Goal: Transaction & Acquisition: Purchase product/service

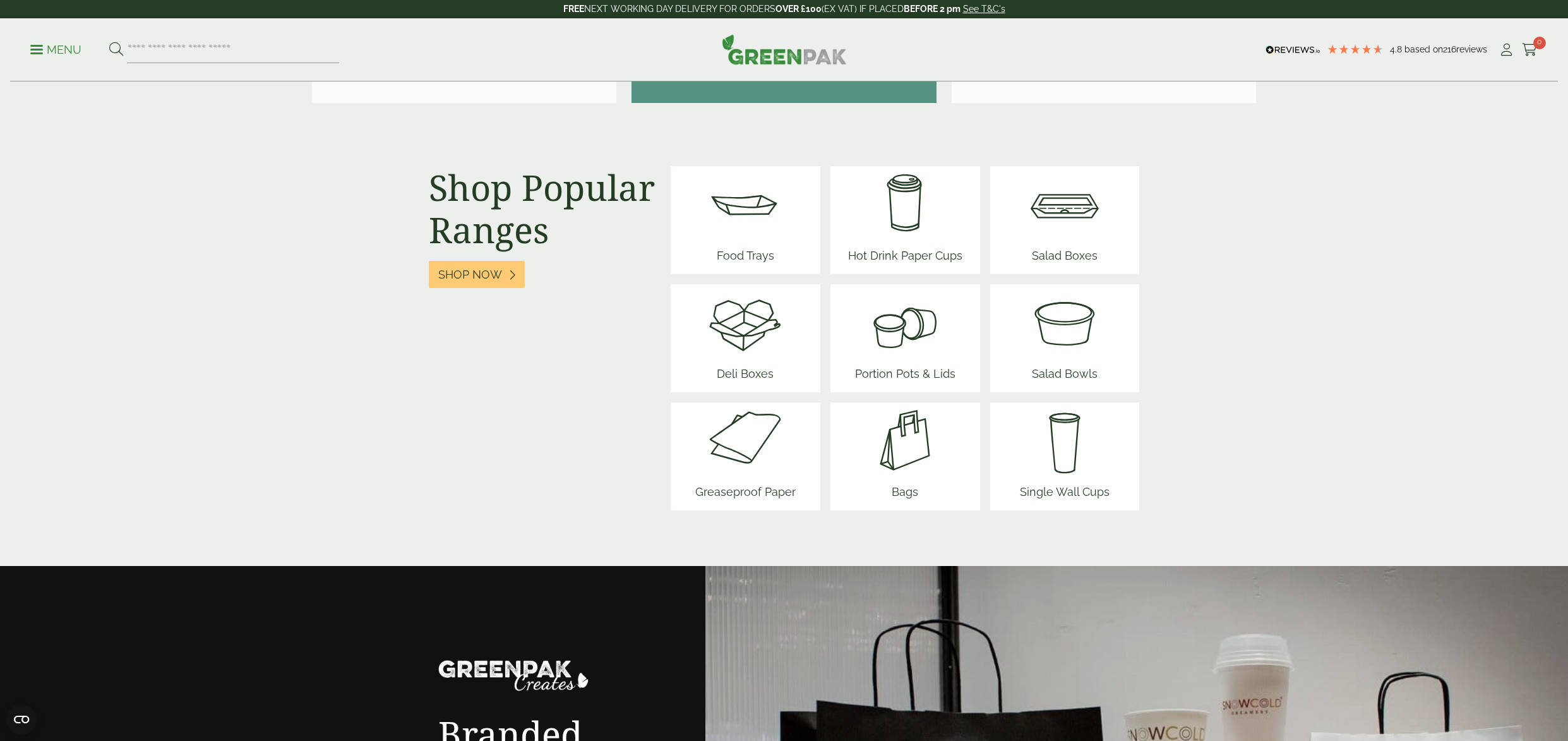
scroll to position [1540, 0]
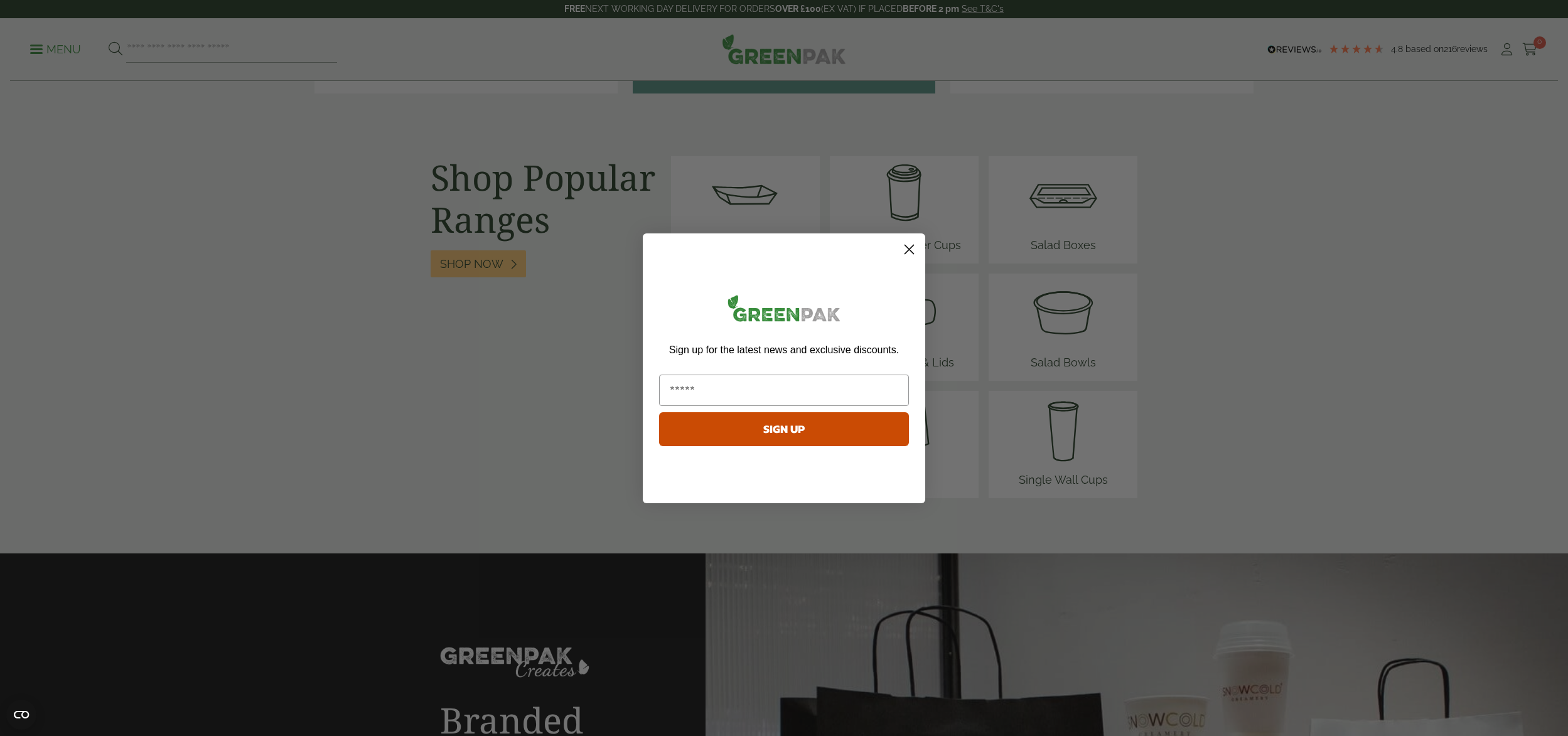
click at [909, 250] on circle "Close dialog" at bounding box center [909, 249] width 20 height 20
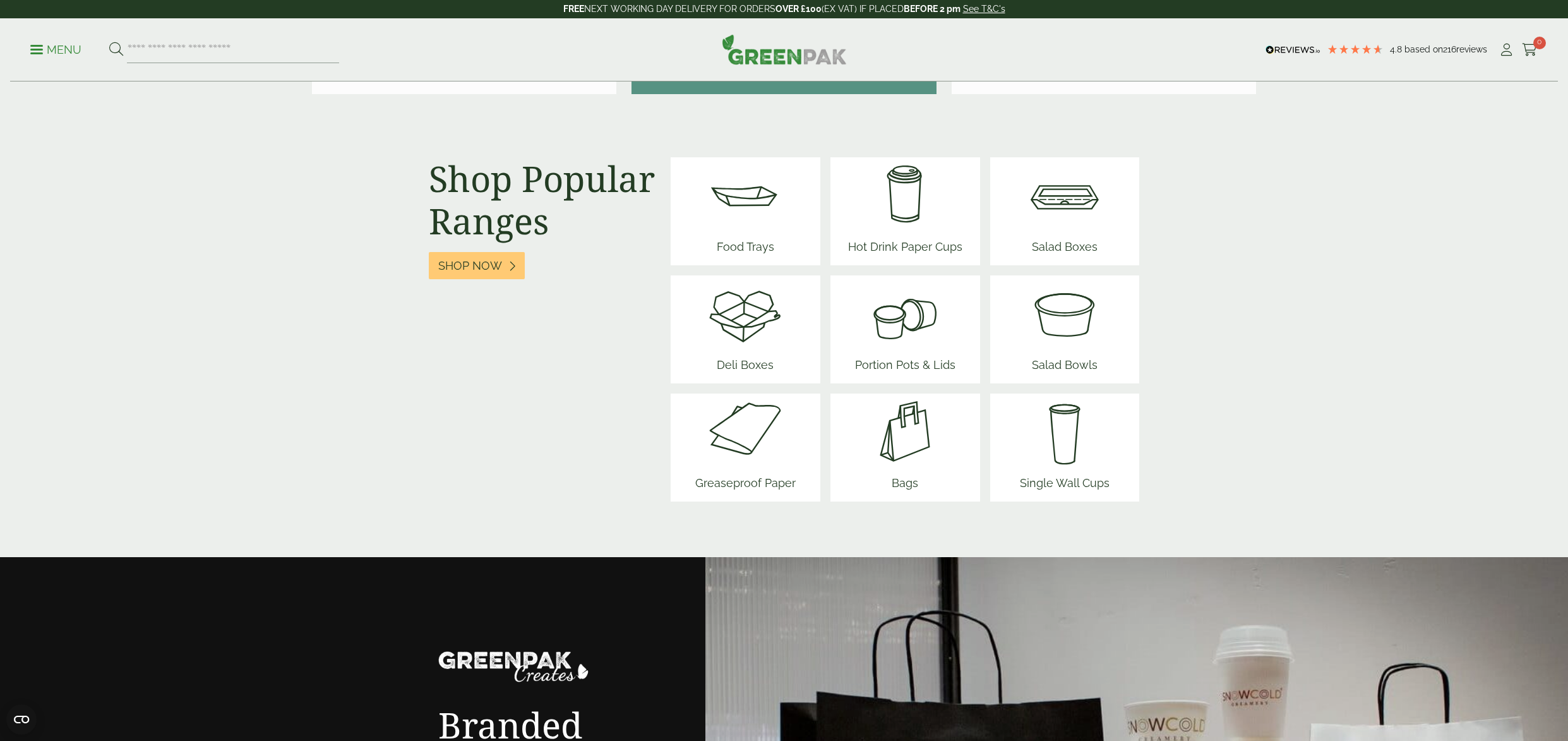
click at [1051, 246] on span "Salad Boxes" at bounding box center [1064, 249] width 76 height 32
click at [748, 242] on span "Food Trays" at bounding box center [745, 249] width 76 height 32
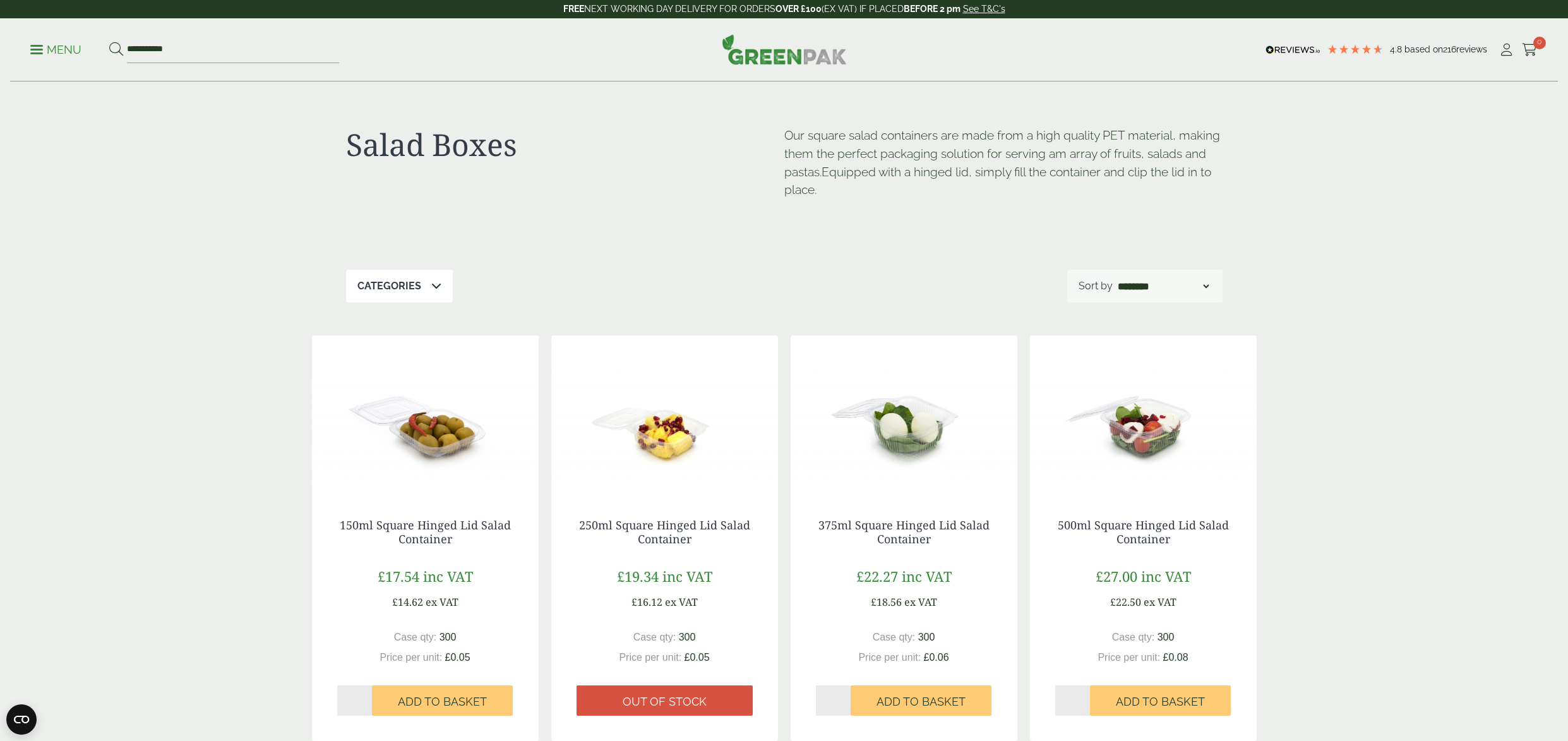
click at [417, 281] on p "Categories" at bounding box center [390, 286] width 64 height 15
click at [590, 269] on div "Salad Boxes Our square salad containers are made from a high quality PET materi…" at bounding box center [784, 176] width 876 height 188
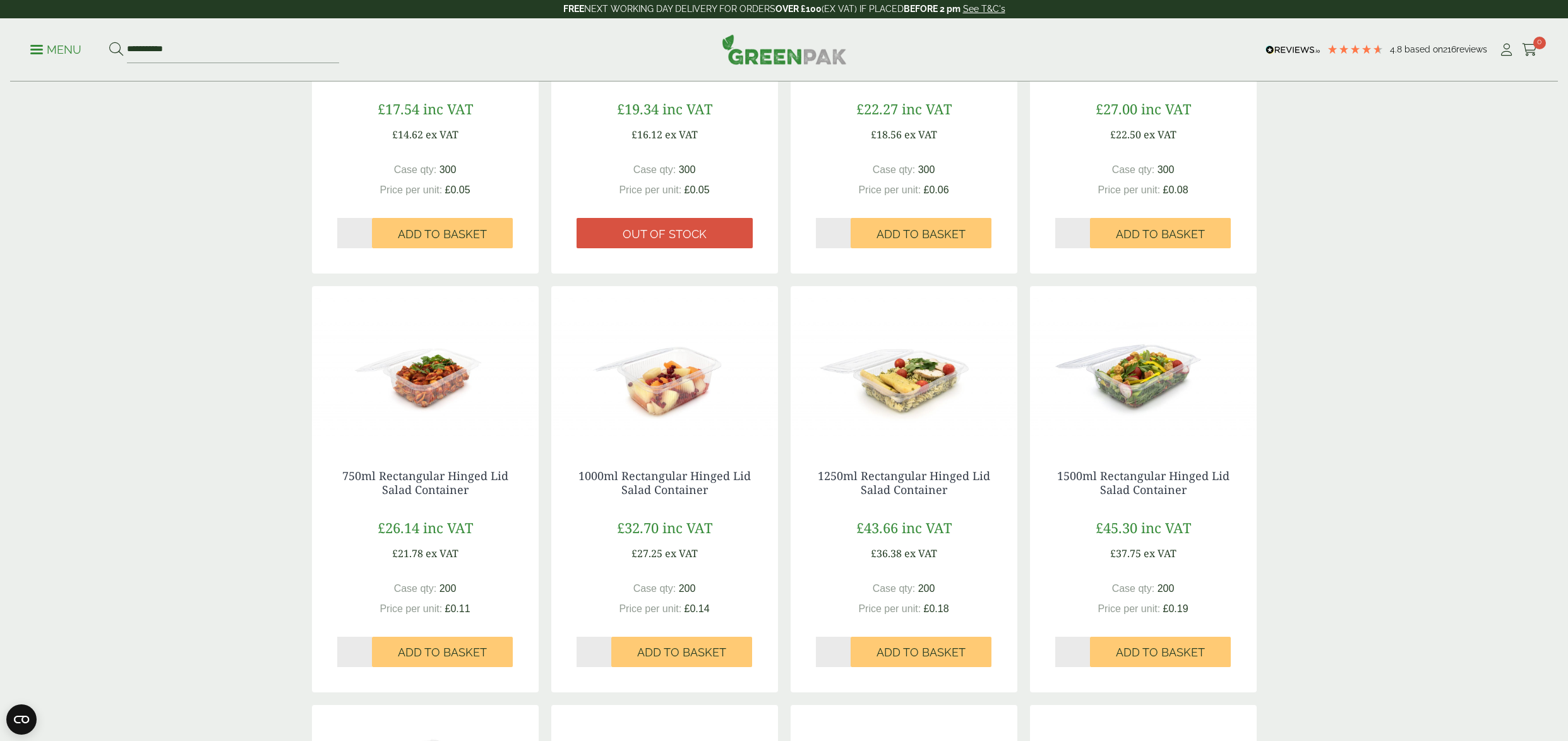
scroll to position [472, 0]
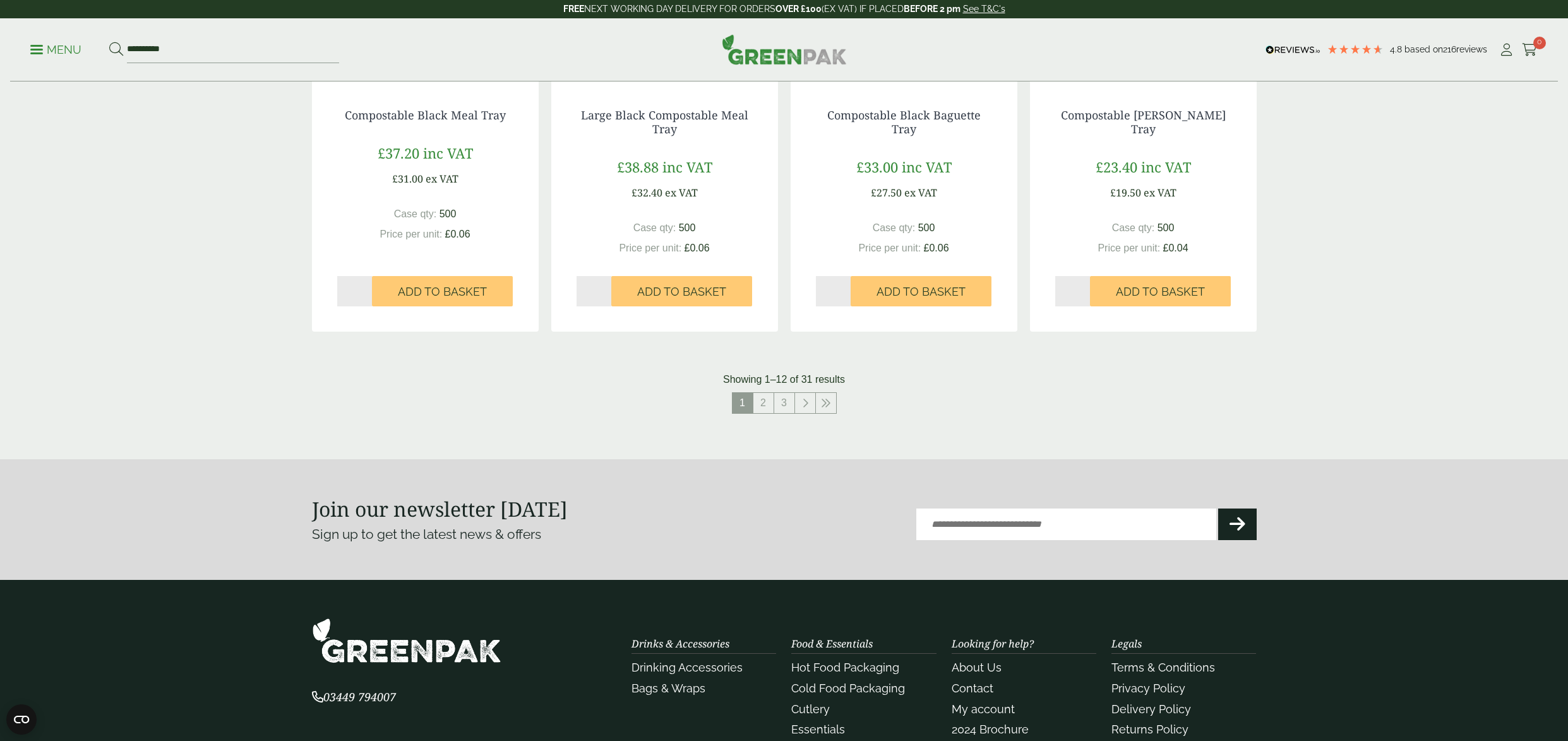
scroll to position [1325, 0]
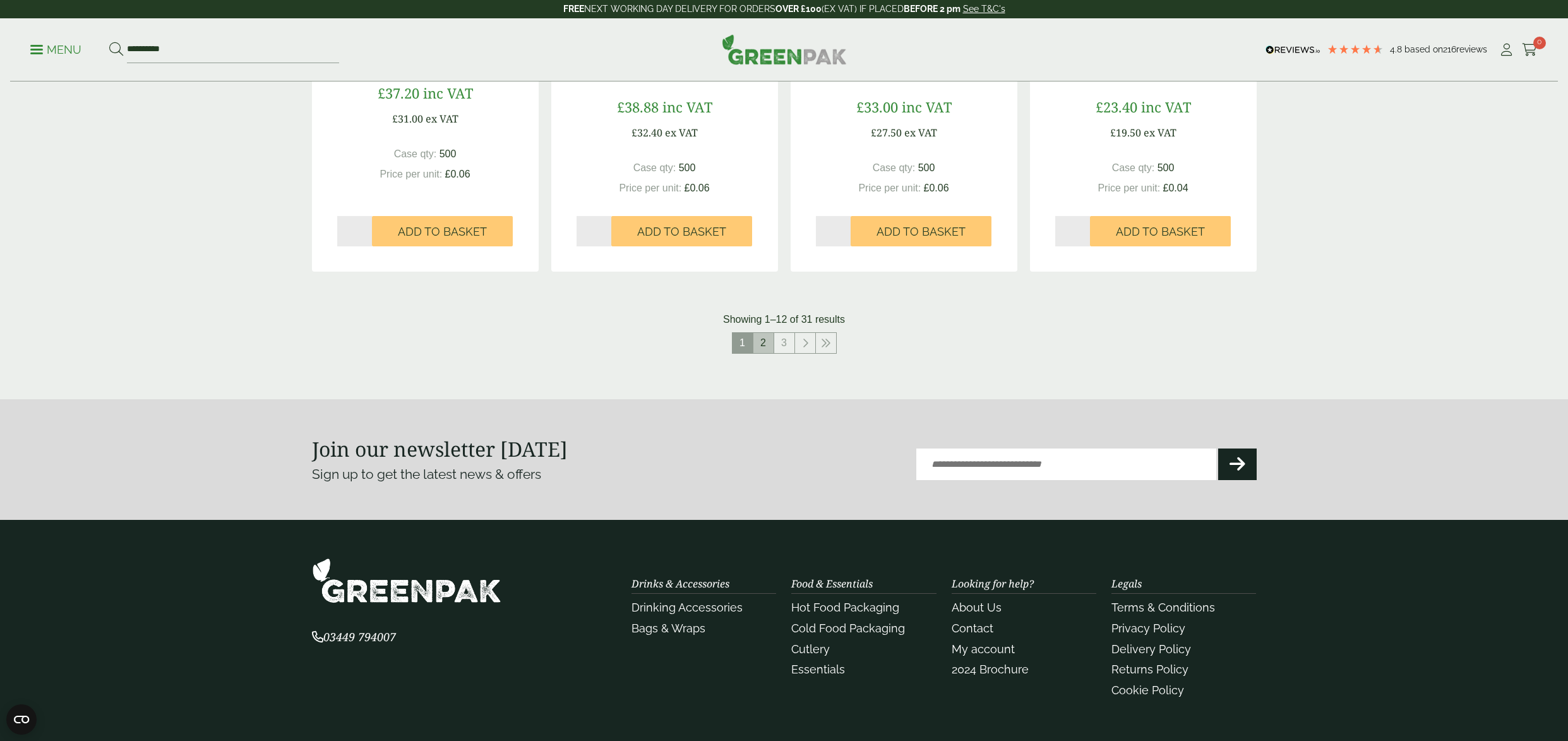
click at [766, 338] on link "2" at bounding box center [763, 343] width 20 height 20
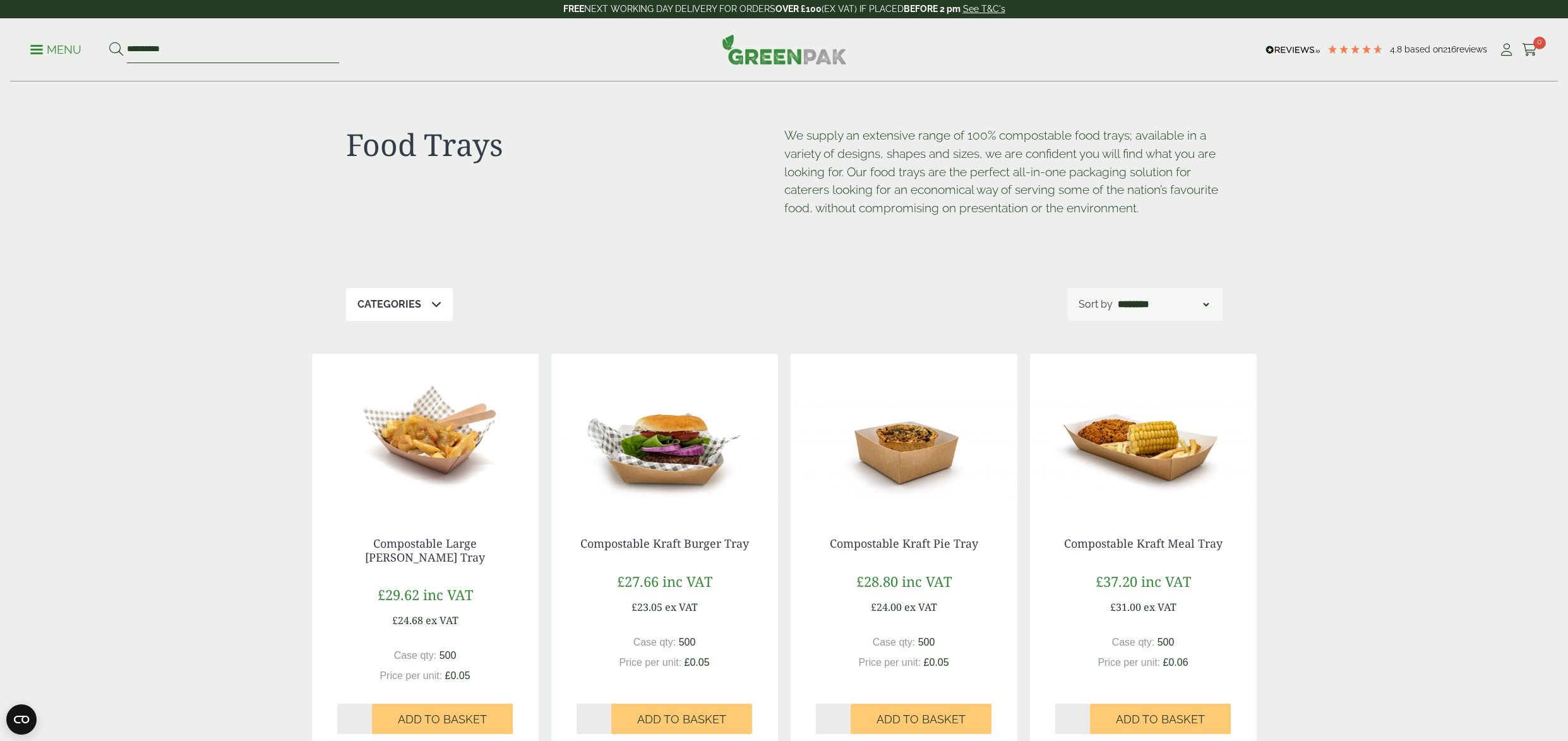
click at [195, 51] on input "**********" at bounding box center [233, 50] width 212 height 26
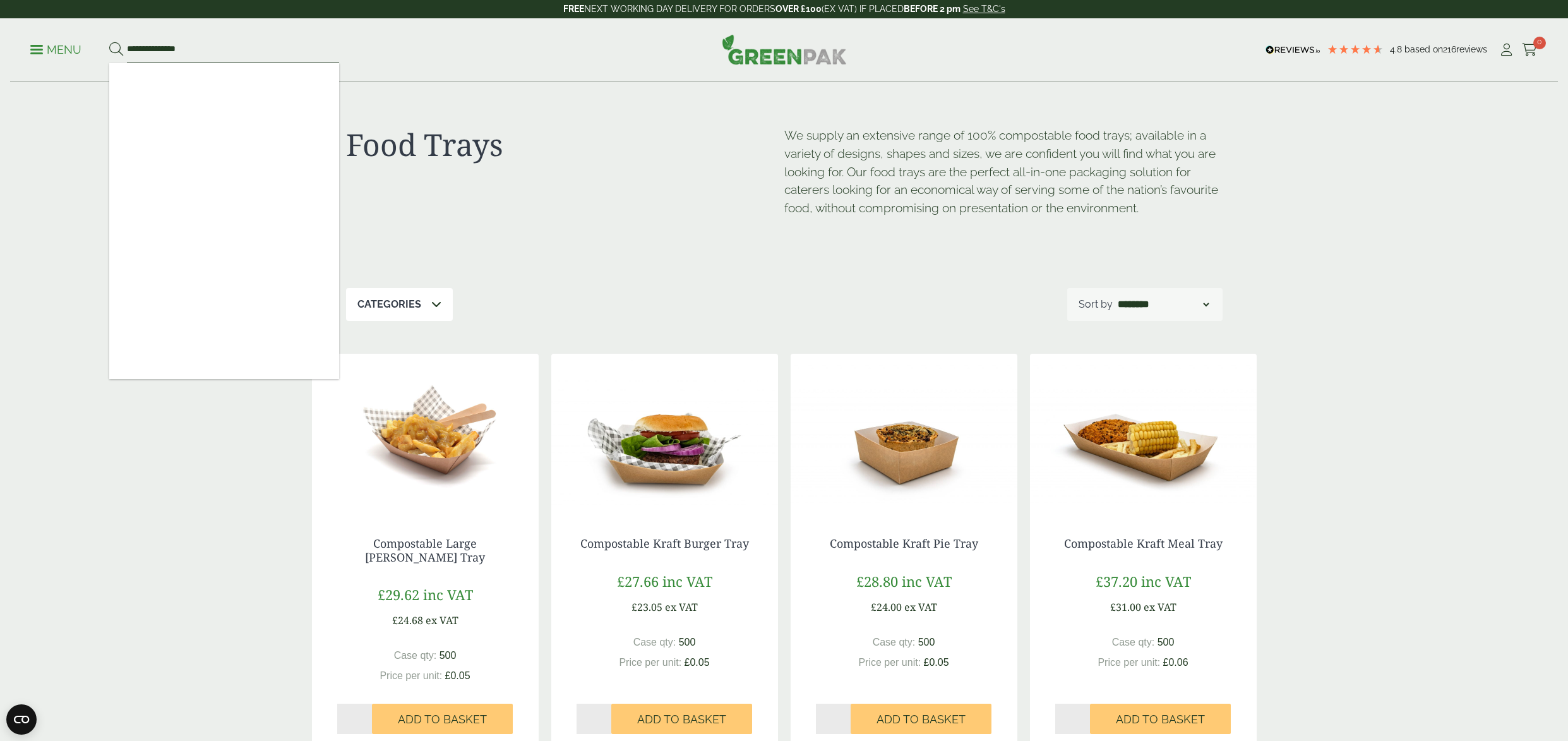
type input "**********"
click at [109, 42] on button at bounding box center [117, 50] width 14 height 16
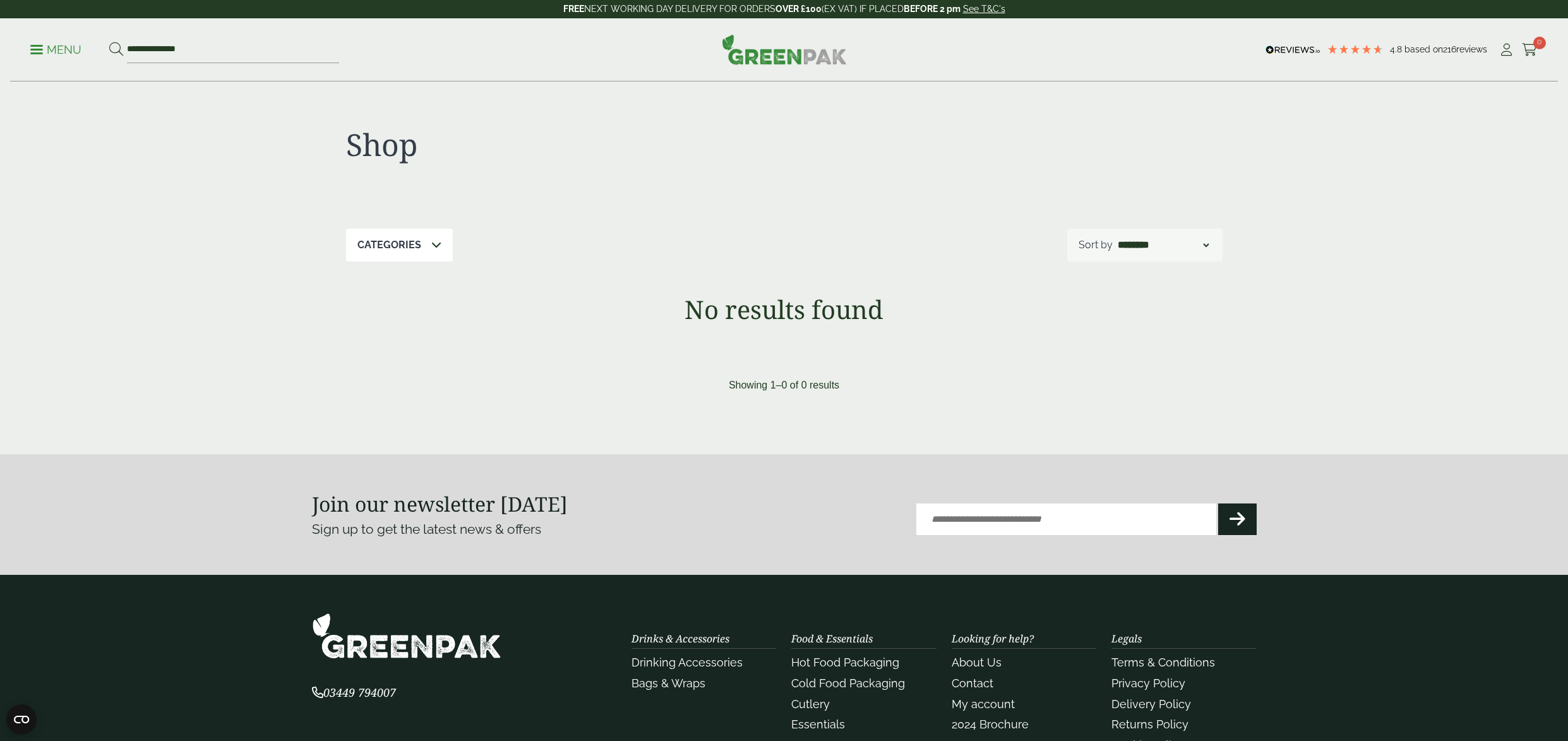
click at [392, 250] on p "Categories" at bounding box center [390, 245] width 64 height 15
click at [436, 246] on icon at bounding box center [436, 245] width 10 height 10
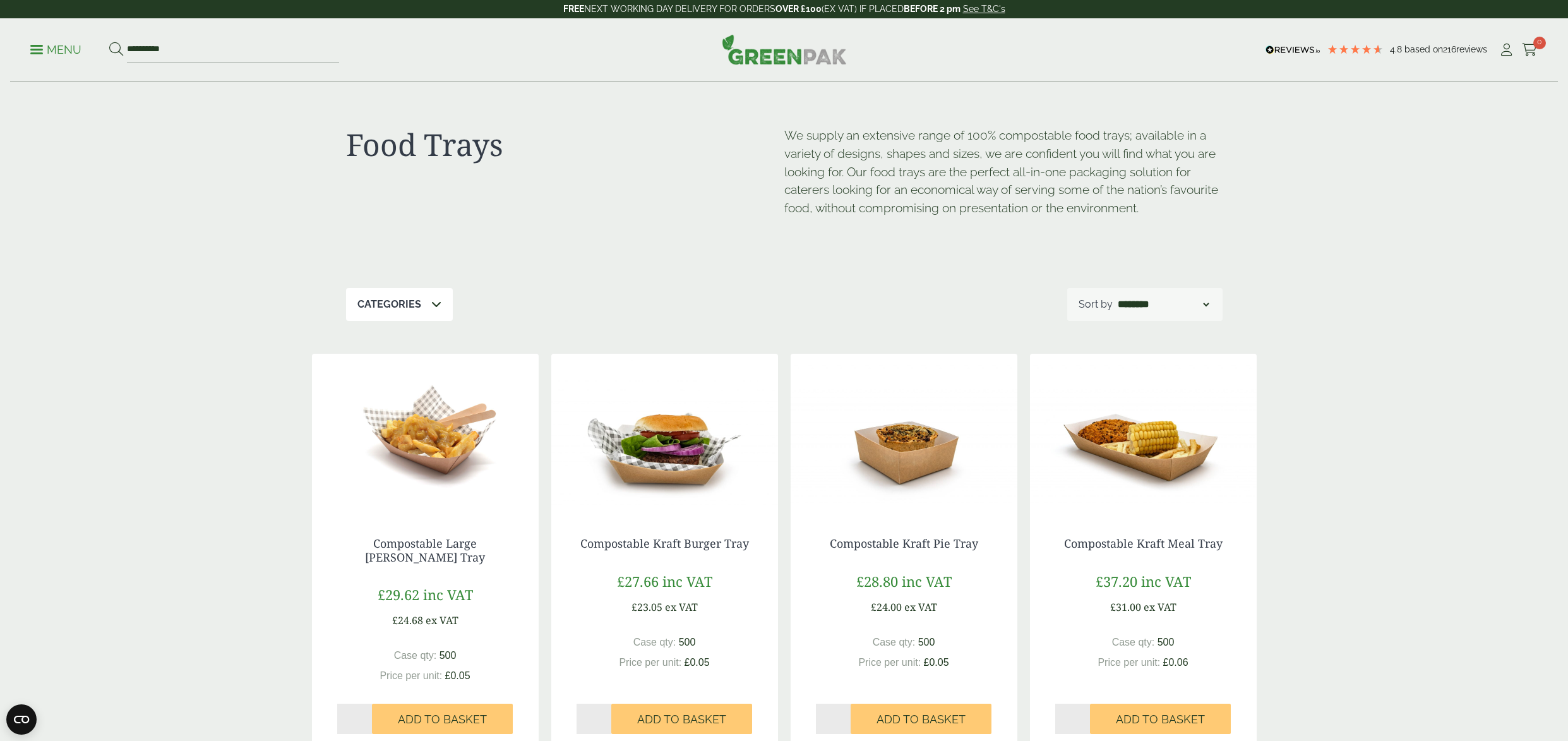
click at [43, 48] on p "Menu" at bounding box center [56, 50] width 51 height 15
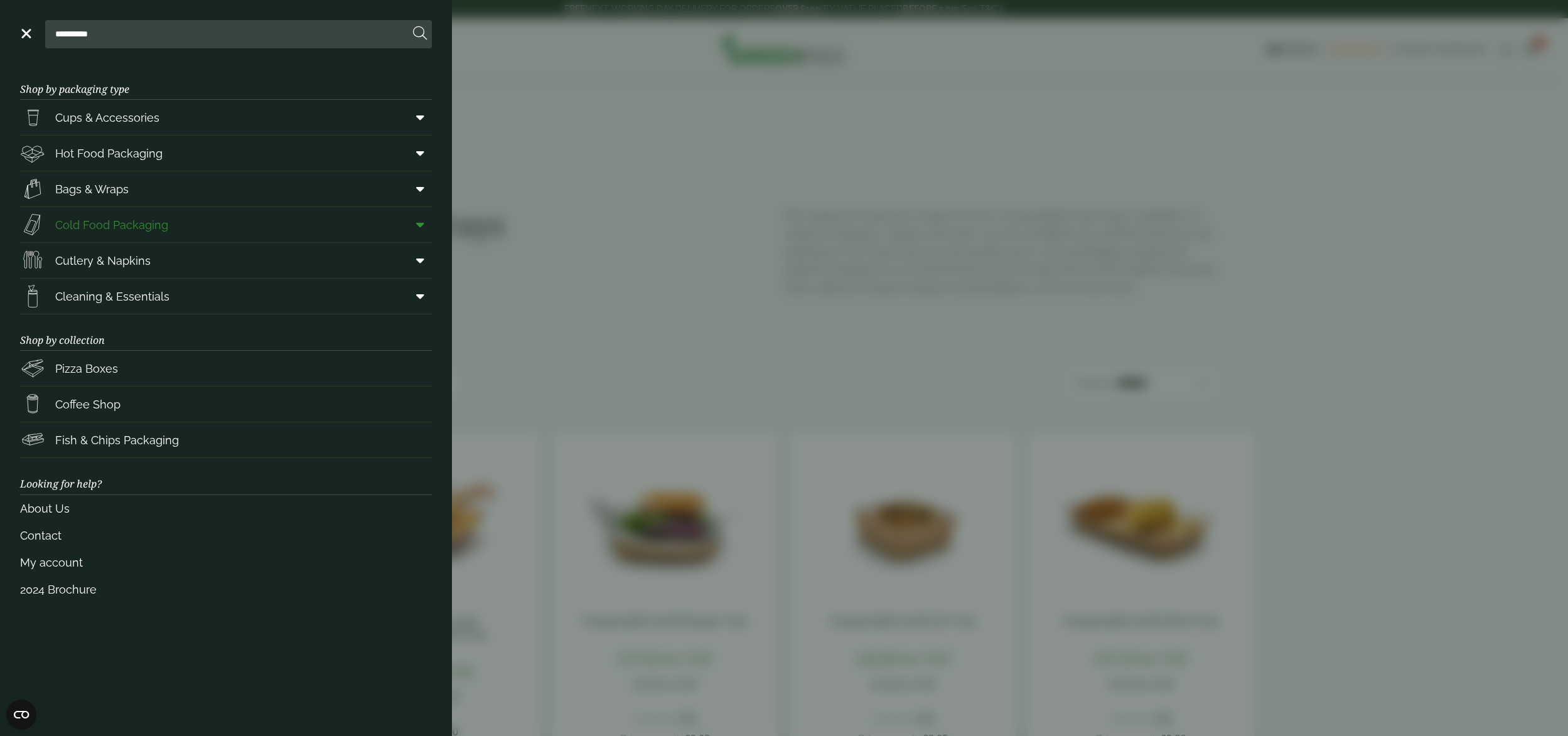
click at [122, 227] on span "Cold Food Packaging" at bounding box center [112, 225] width 113 height 17
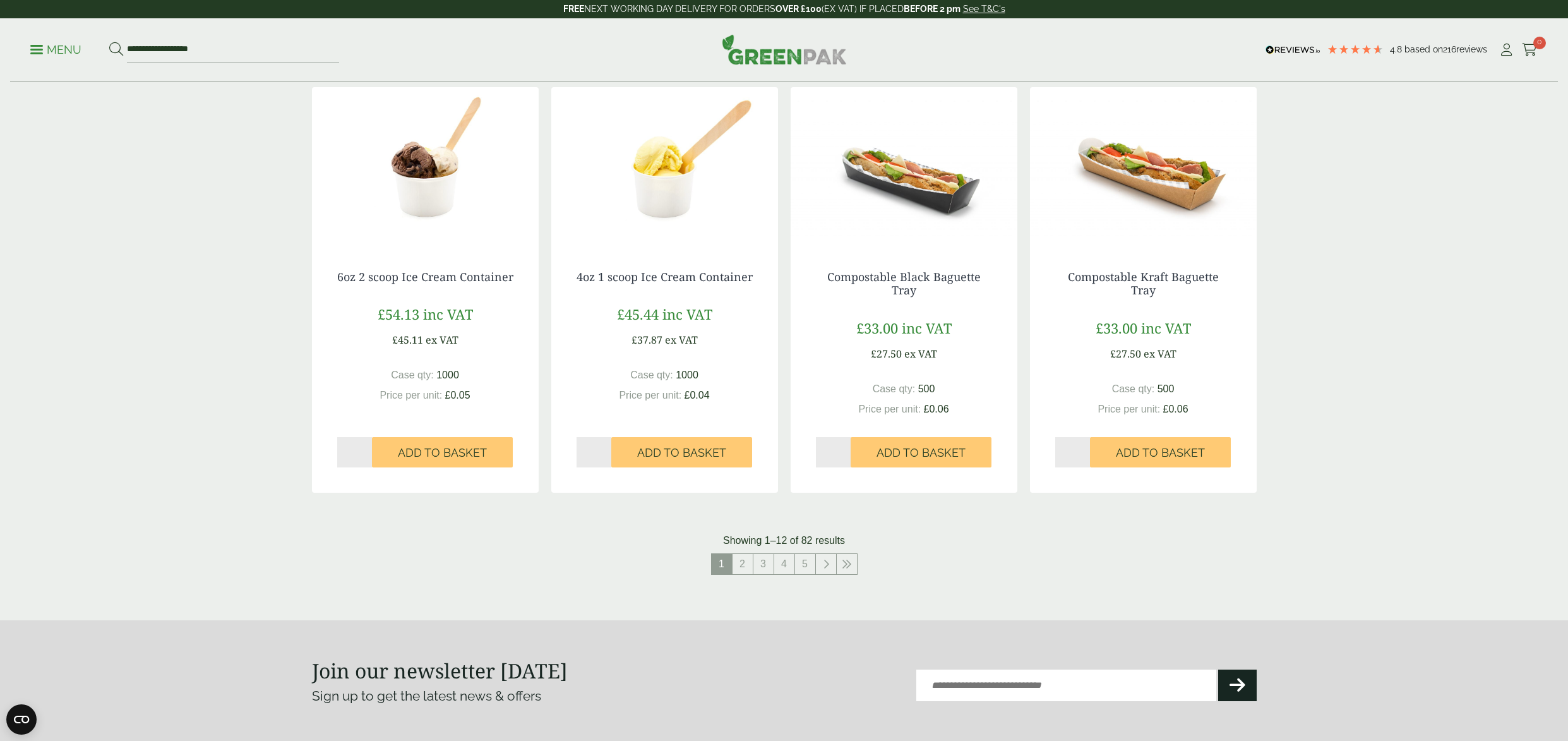
scroll to position [1094, 0]
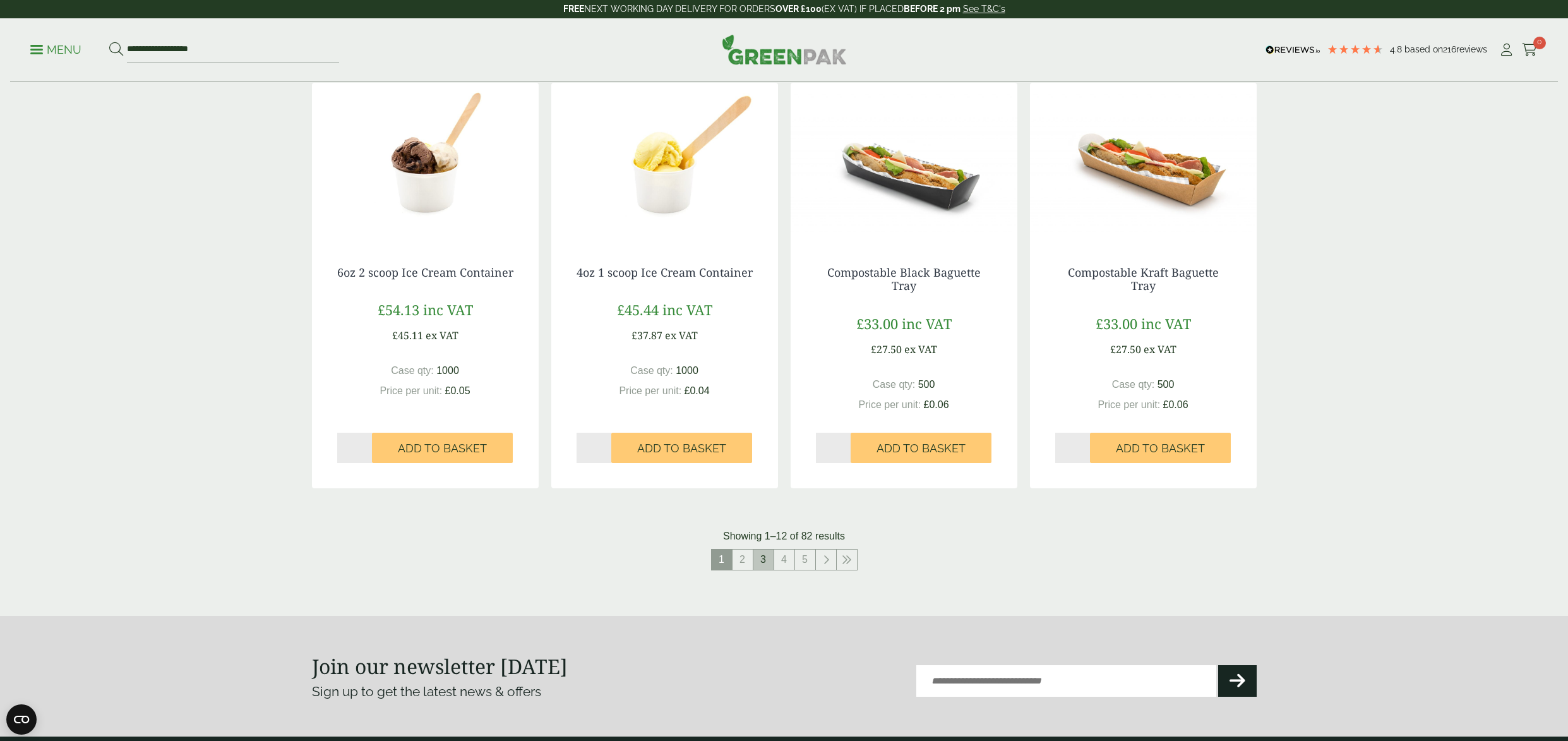
click at [756, 555] on link "3" at bounding box center [763, 560] width 20 height 20
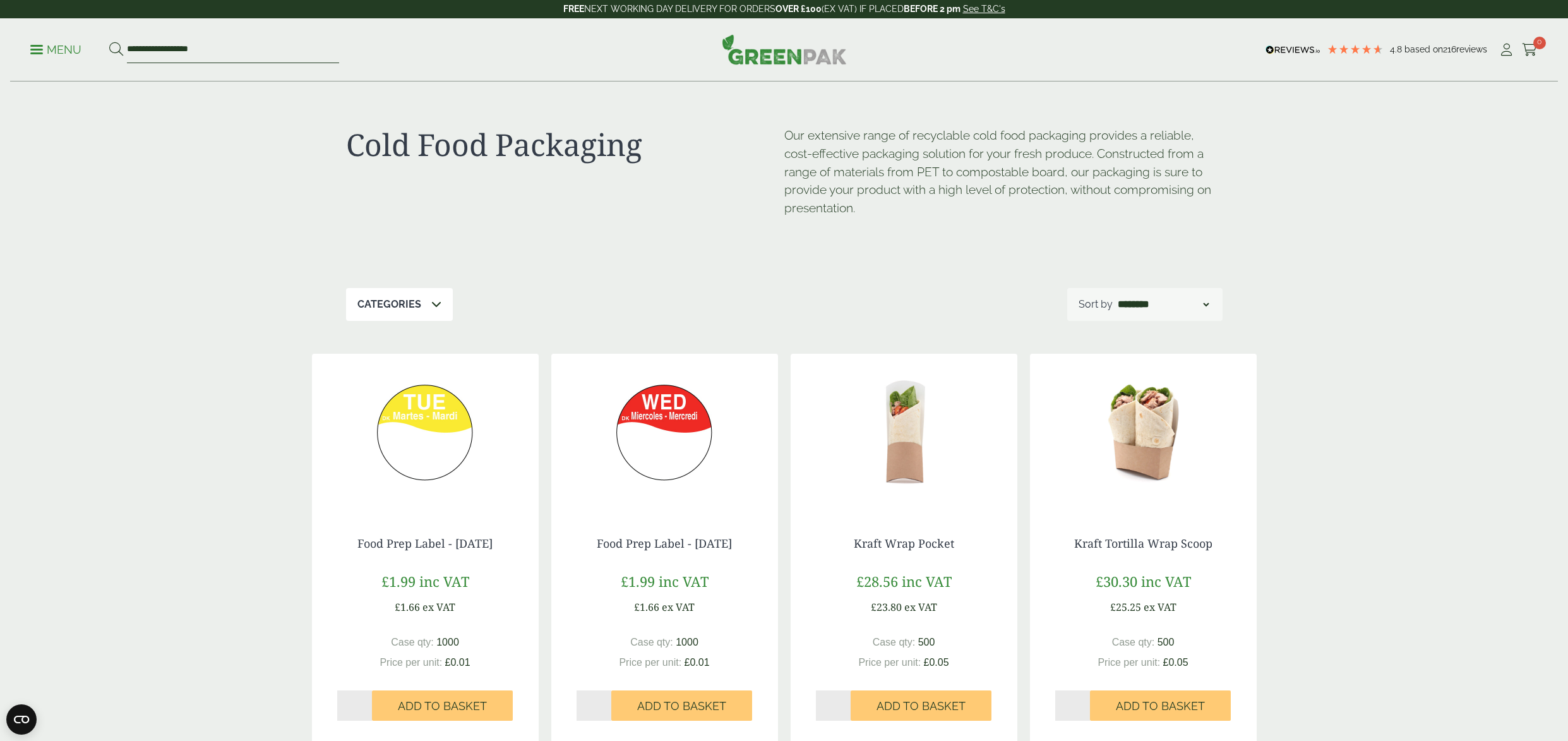
drag, startPoint x: 261, startPoint y: 50, endPoint x: 68, endPoint y: 50, distance: 193.0
click at [68, 50] on ul "**********" at bounding box center [185, 50] width 308 height 26
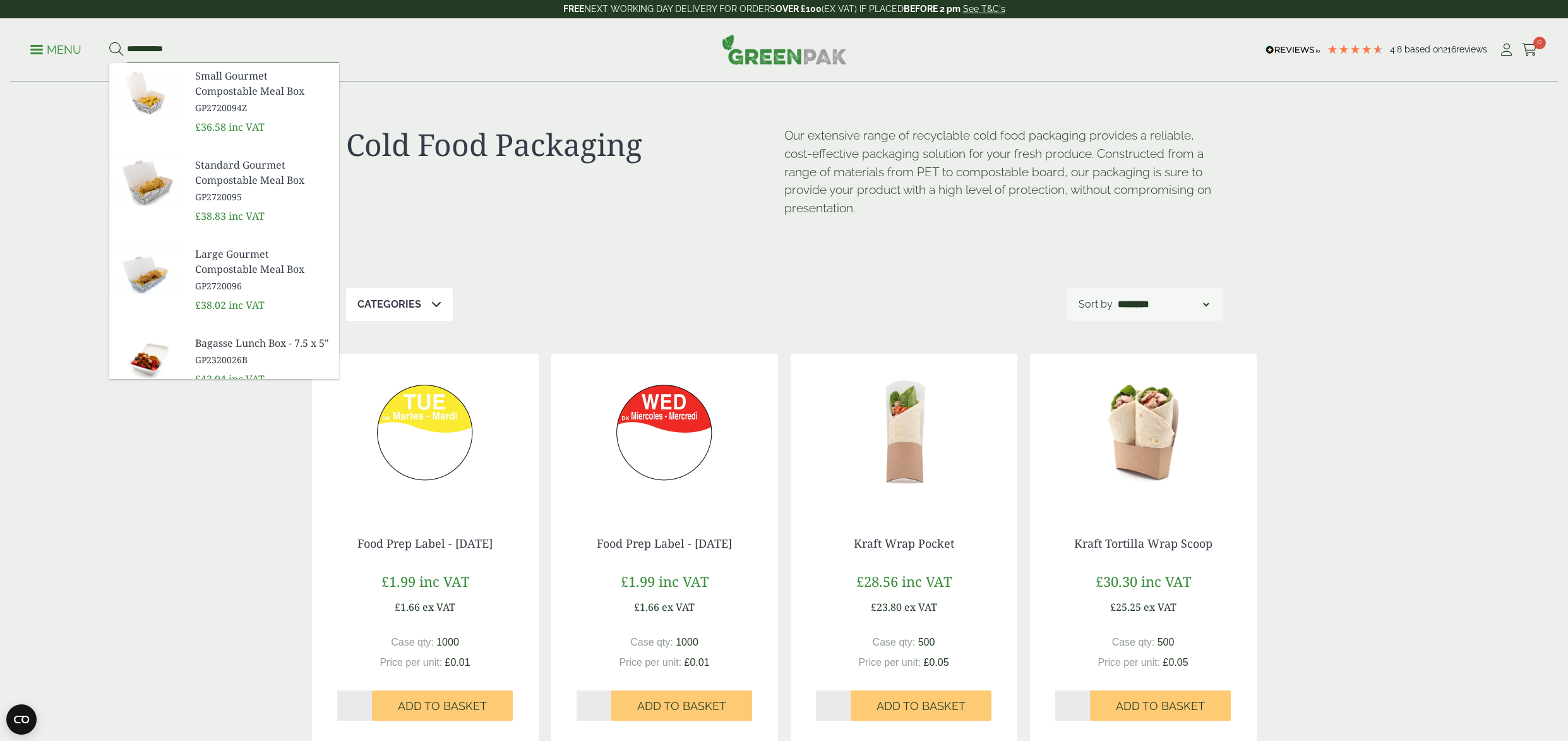
type input "**********"
click at [109, 42] on button at bounding box center [117, 50] width 14 height 16
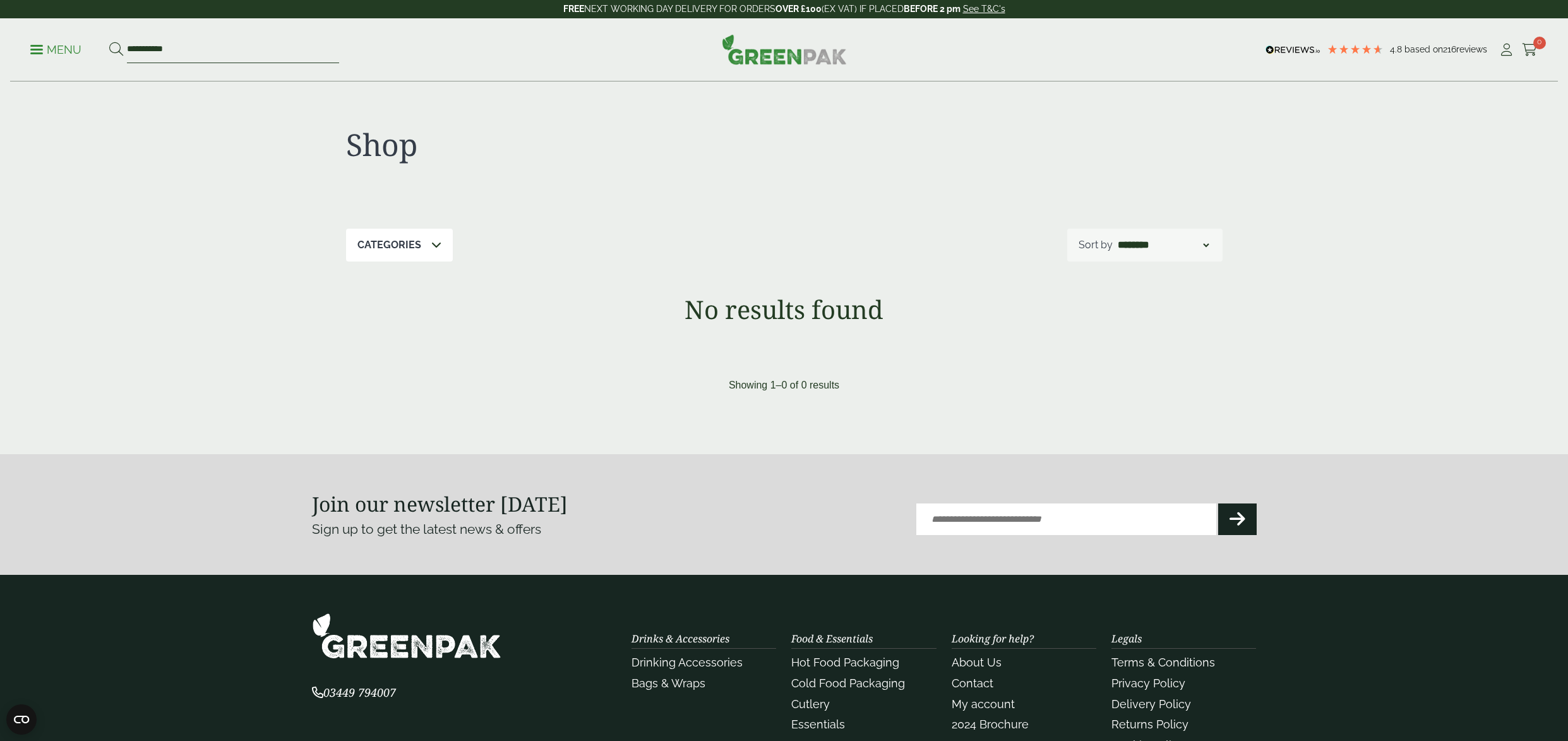
click at [209, 54] on input "**********" at bounding box center [233, 50] width 212 height 26
click at [182, 47] on input "**********" at bounding box center [233, 50] width 212 height 26
drag, startPoint x: 168, startPoint y: 46, endPoint x: 149, endPoint y: 43, distance: 19.2
click at [148, 46] on input "**********" at bounding box center [233, 50] width 212 height 26
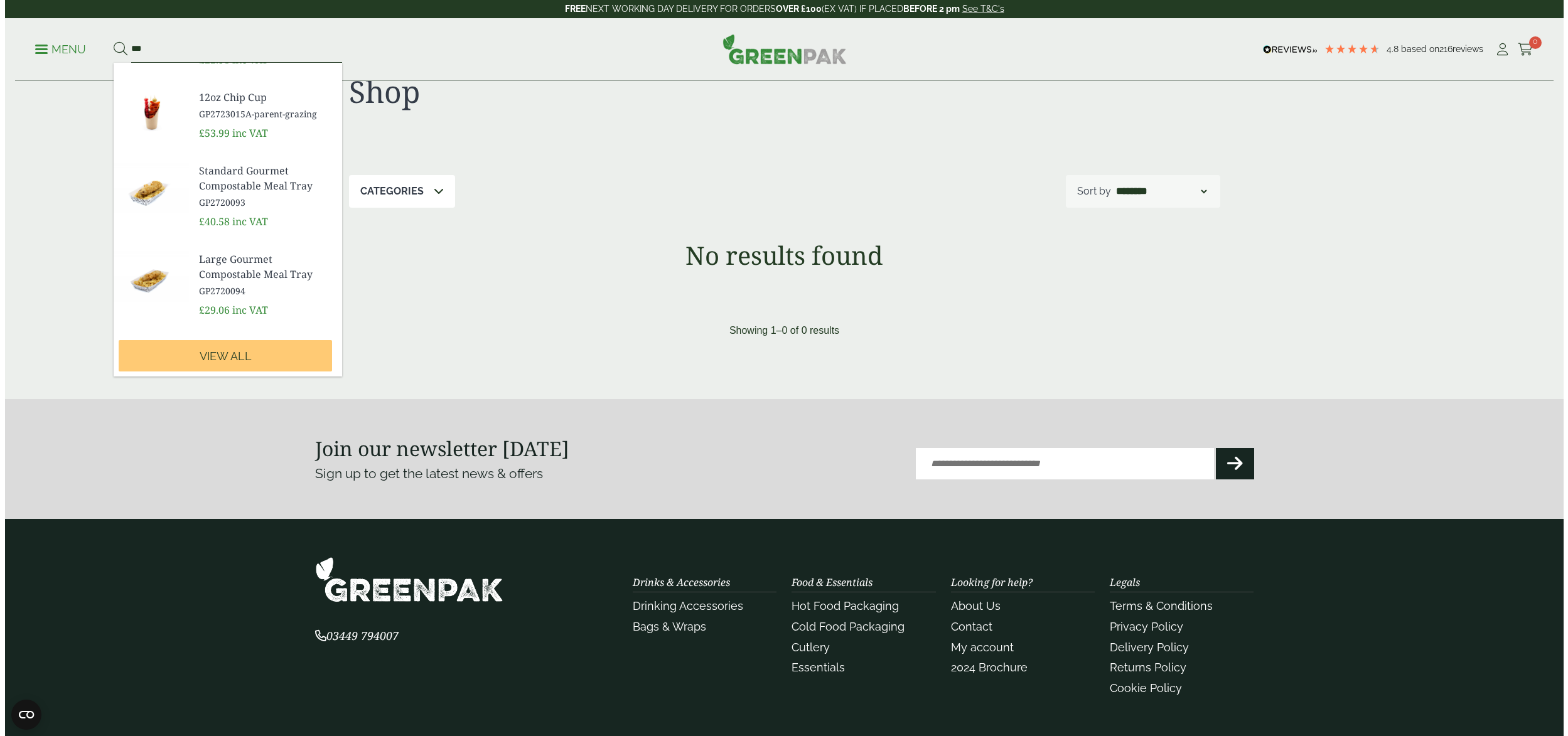
scroll to position [71, 0]
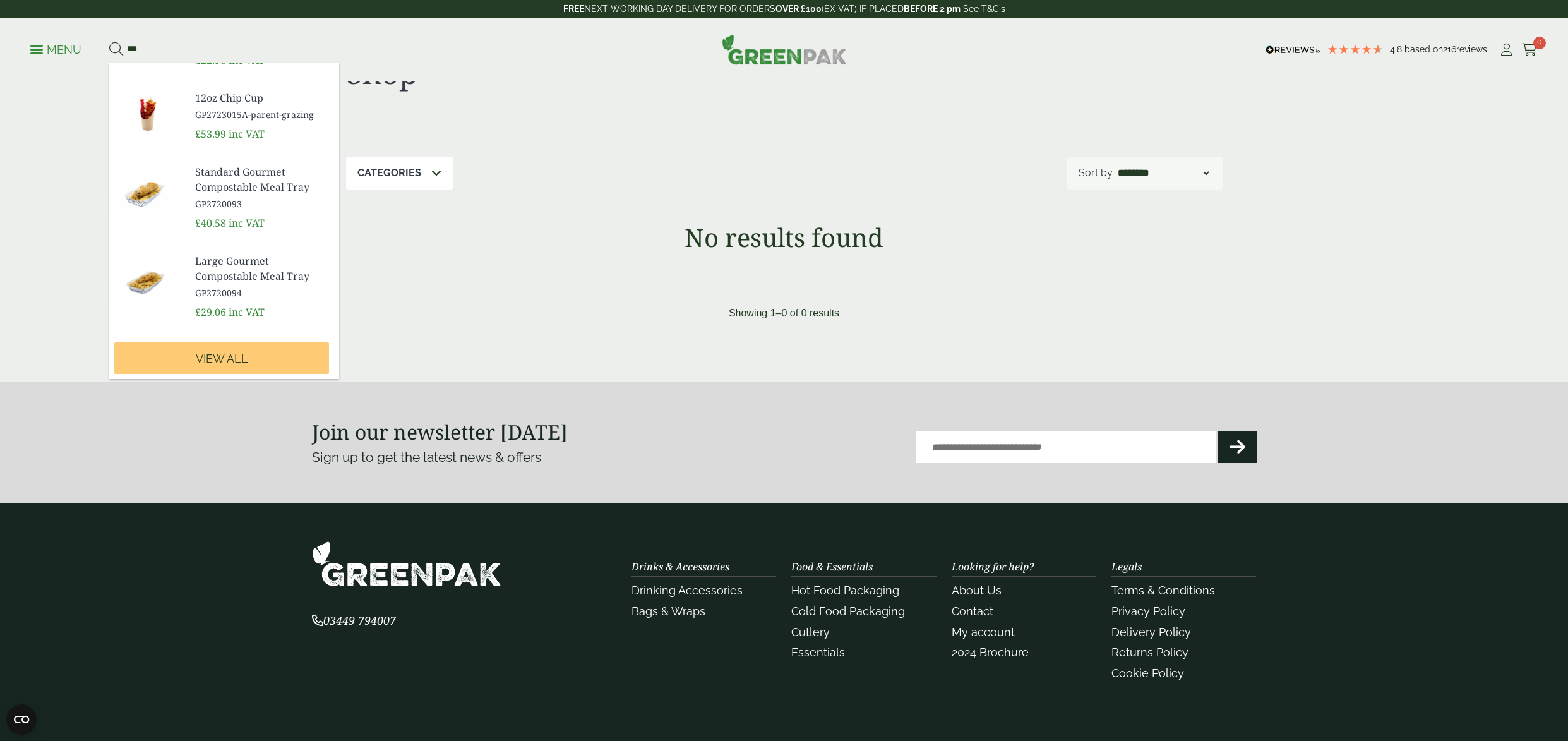
type input "***"
click at [49, 50] on p "Menu" at bounding box center [56, 50] width 51 height 15
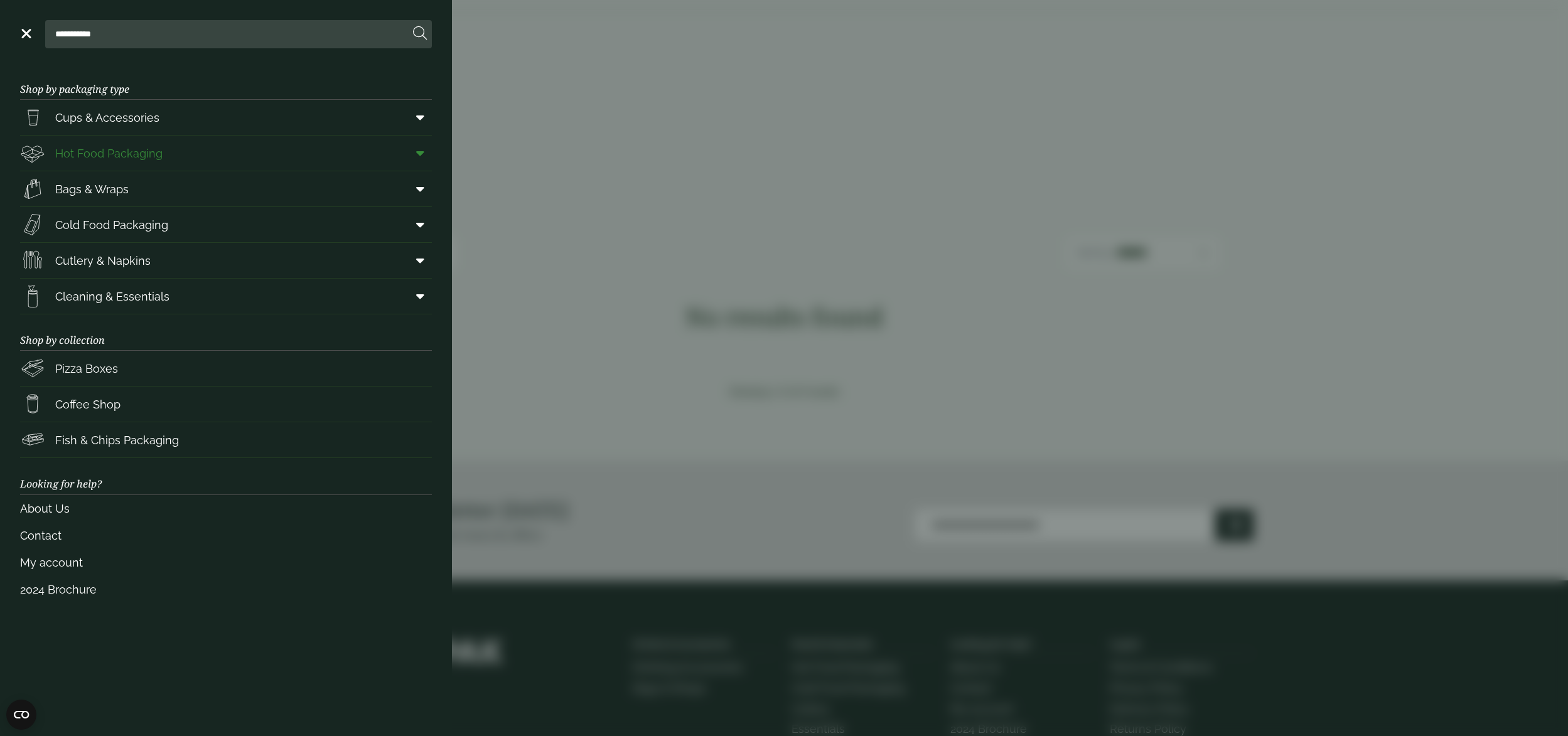
click at [128, 156] on span "Hot Food Packaging" at bounding box center [109, 153] width 107 height 17
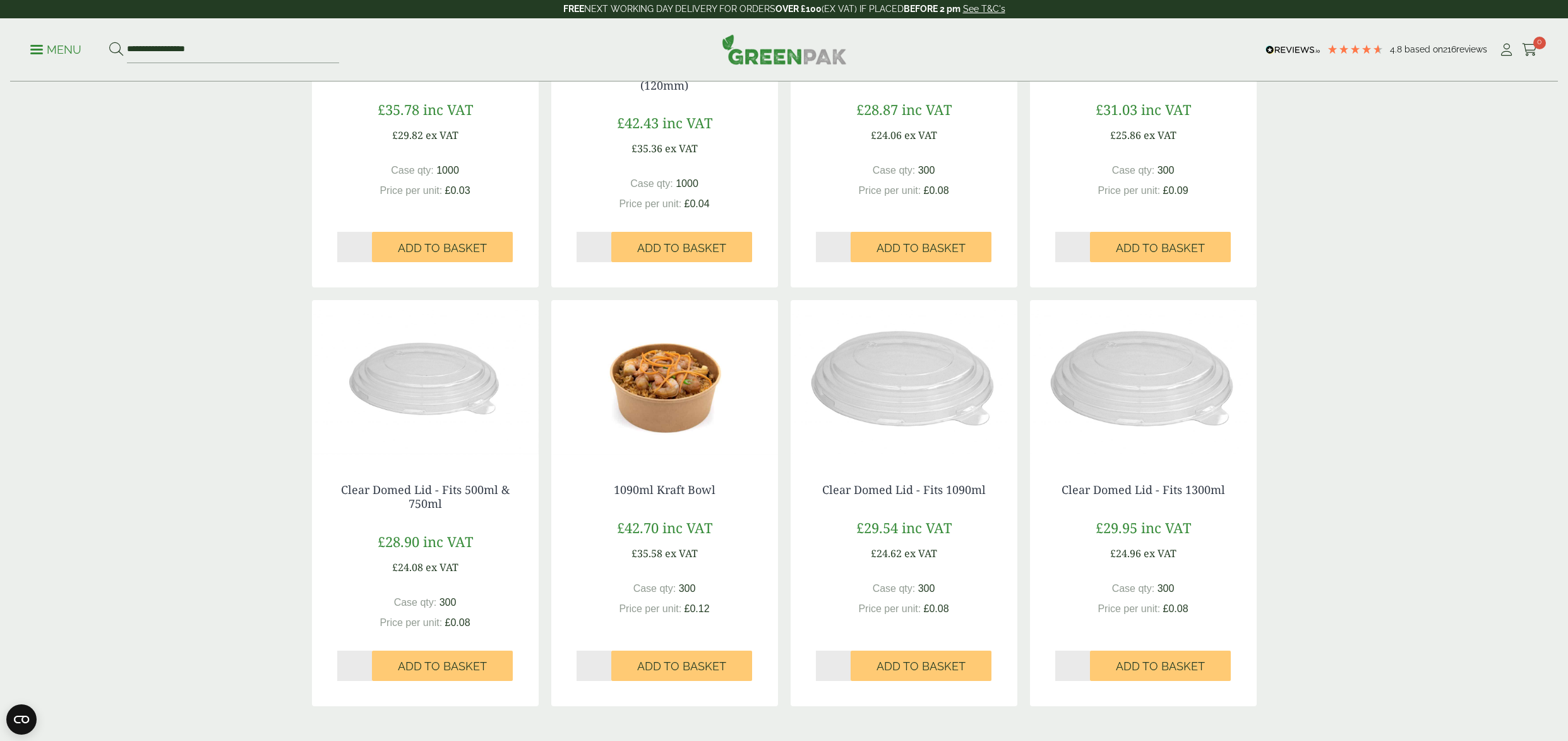
scroll to position [976, 0]
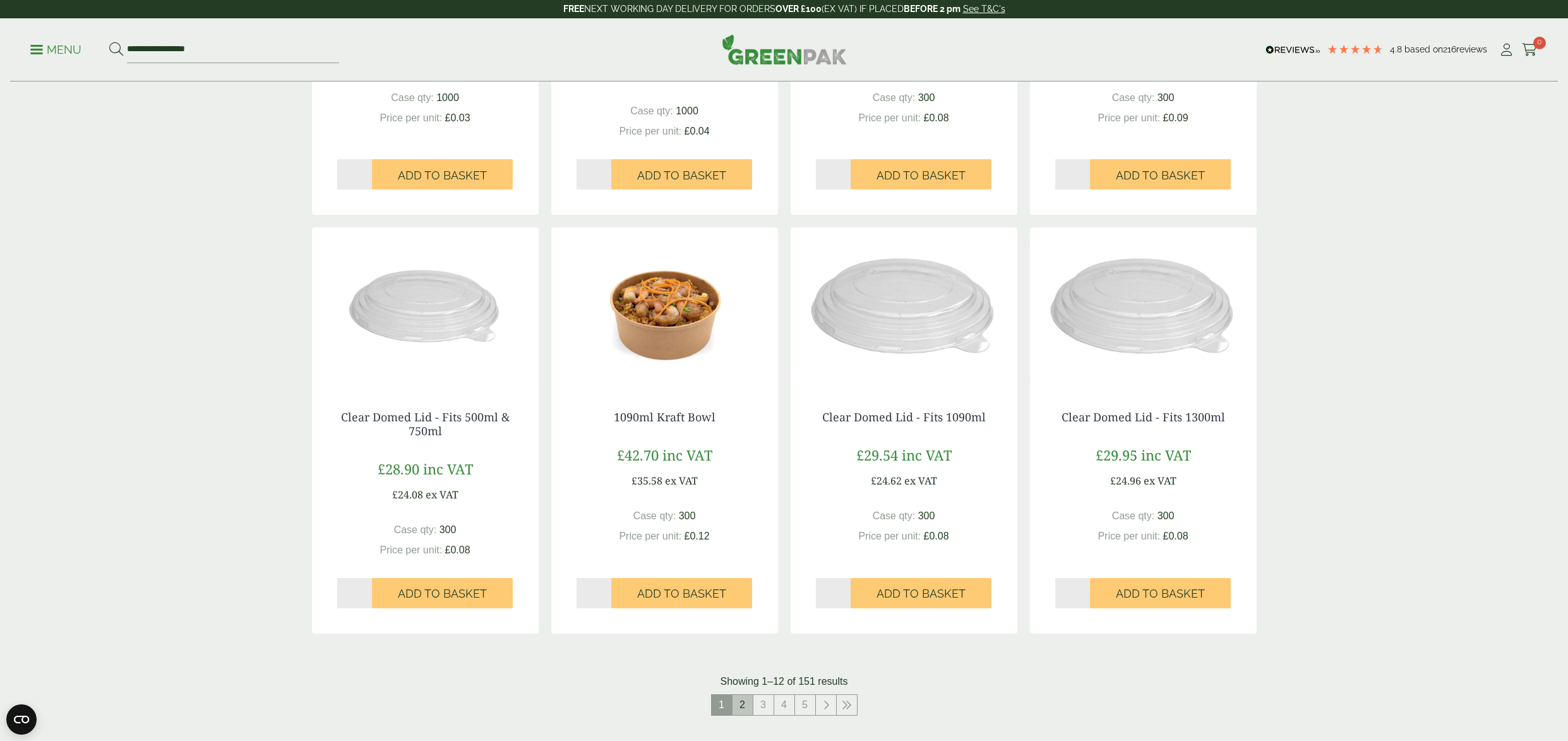
click at [740, 705] on link "2" at bounding box center [742, 705] width 20 height 20
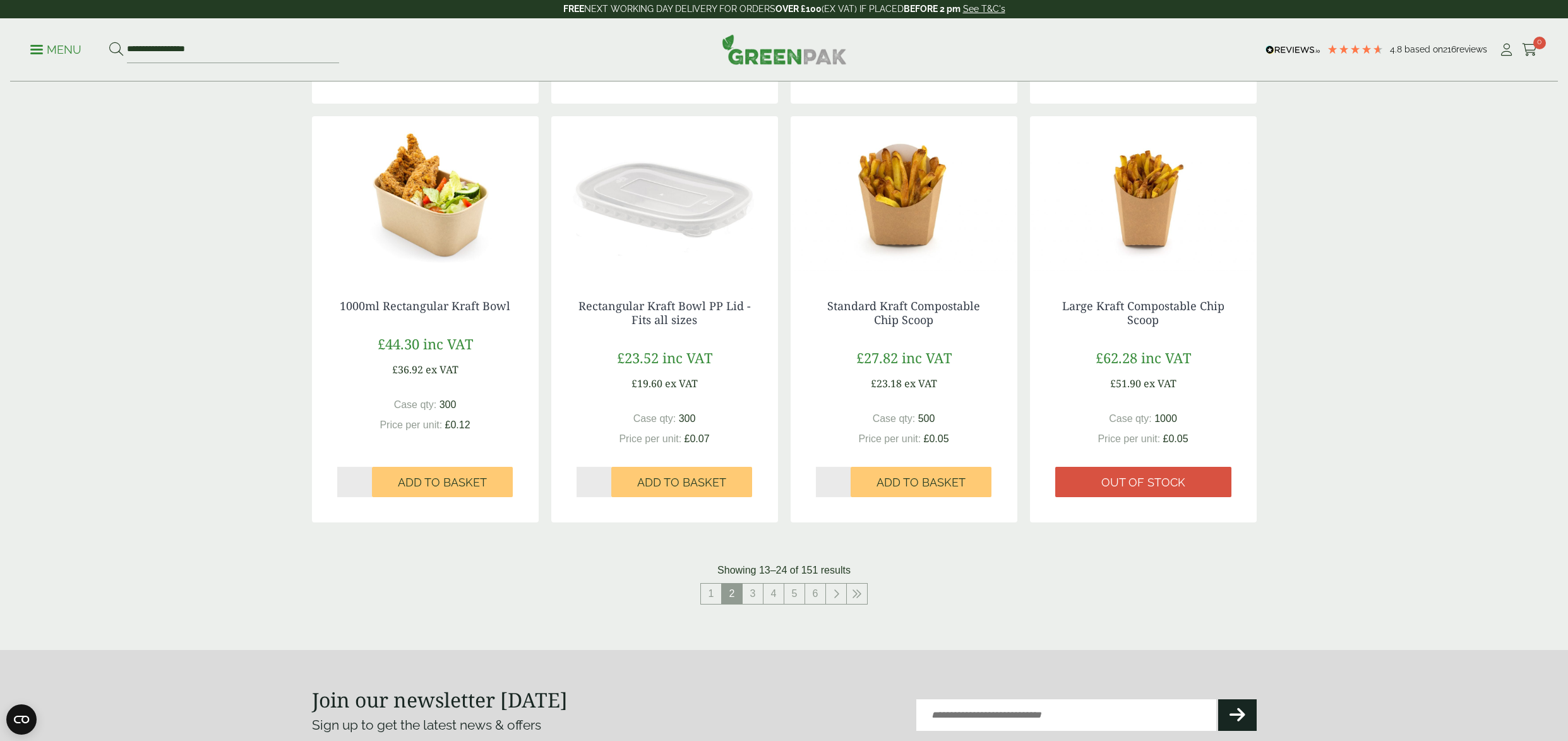
scroll to position [1089, 0]
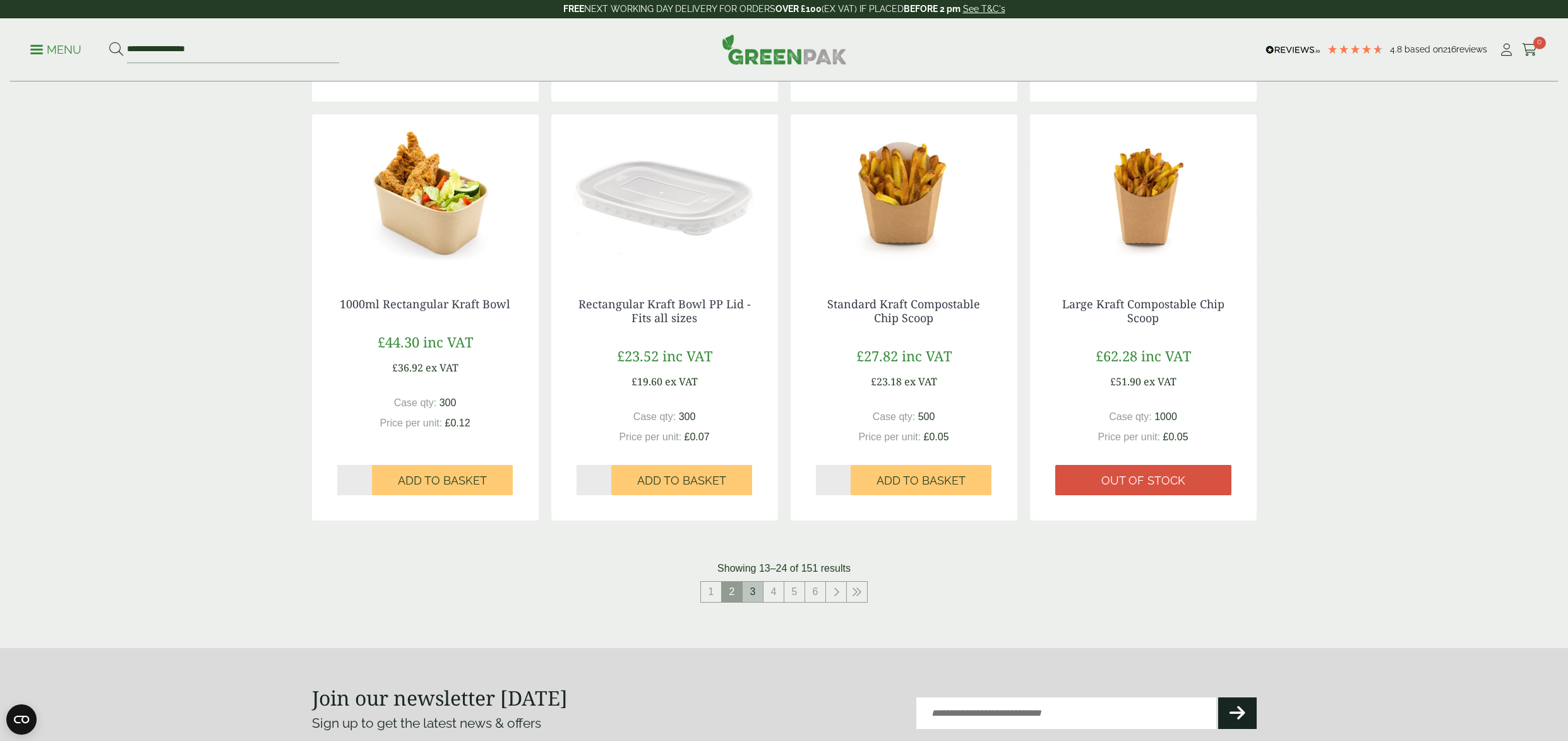
click at [751, 596] on link "3" at bounding box center [753, 592] width 20 height 20
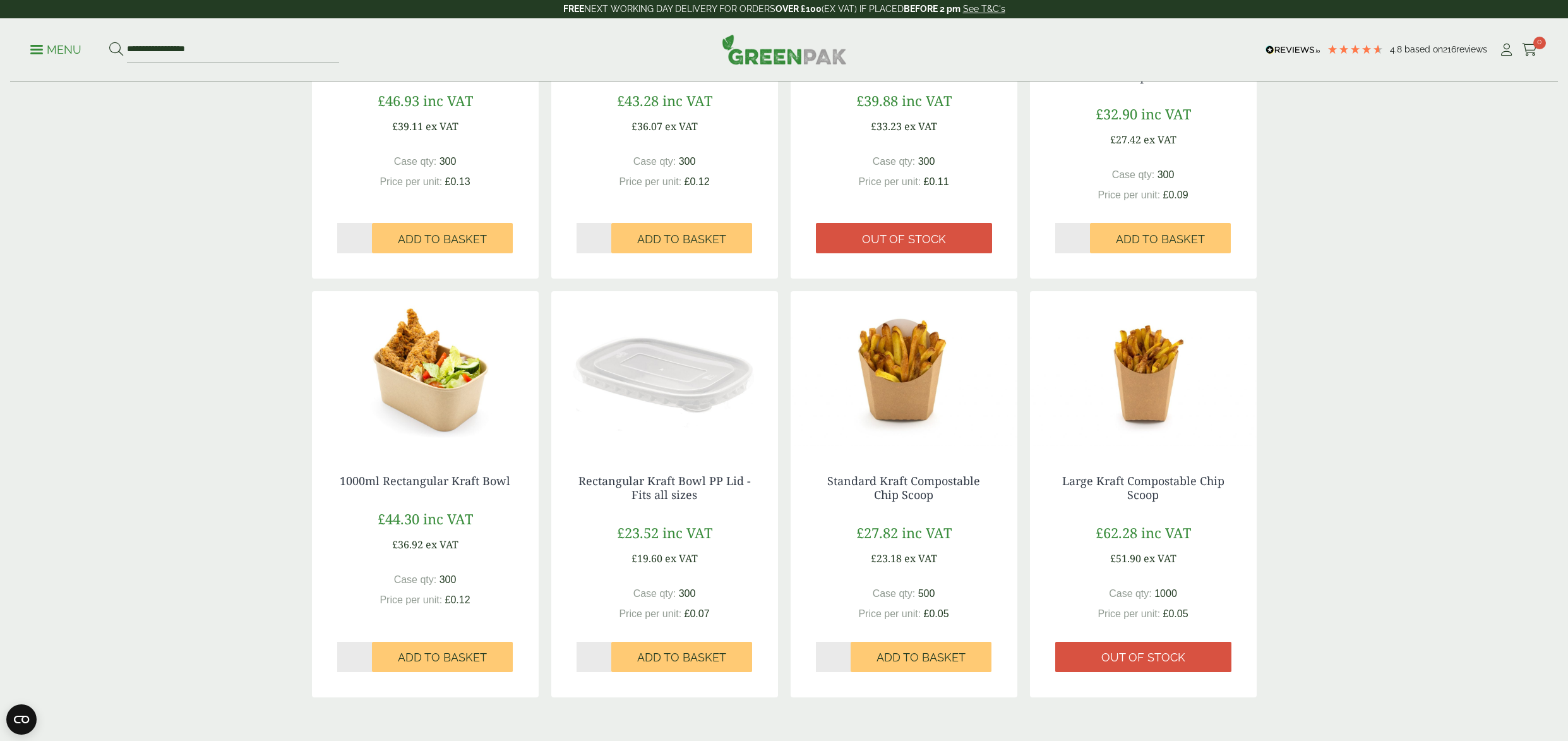
scroll to position [695, 0]
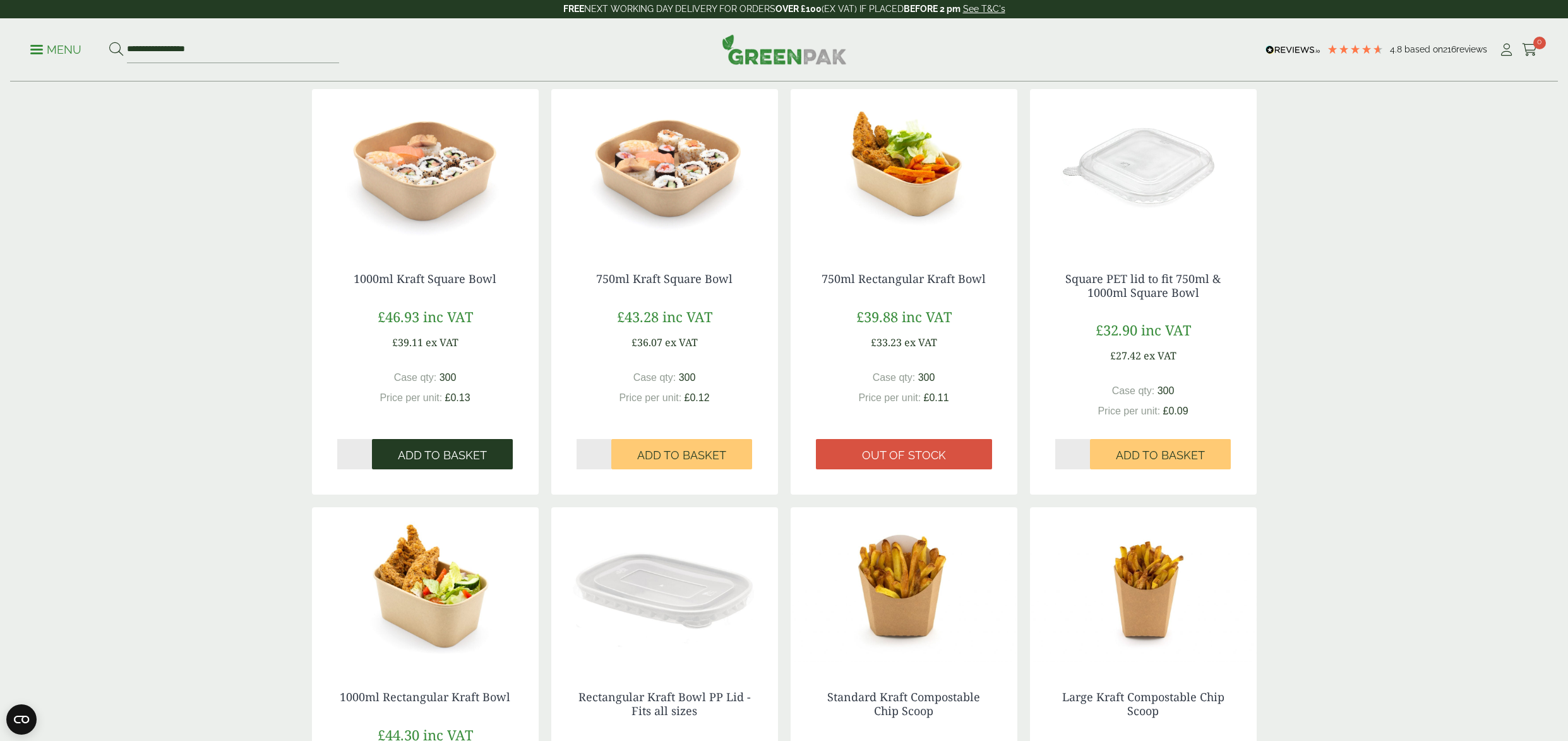
click at [483, 457] on span "Add to Basket" at bounding box center [442, 456] width 89 height 14
click at [1183, 462] on button "Add to Basket" at bounding box center [1160, 454] width 141 height 31
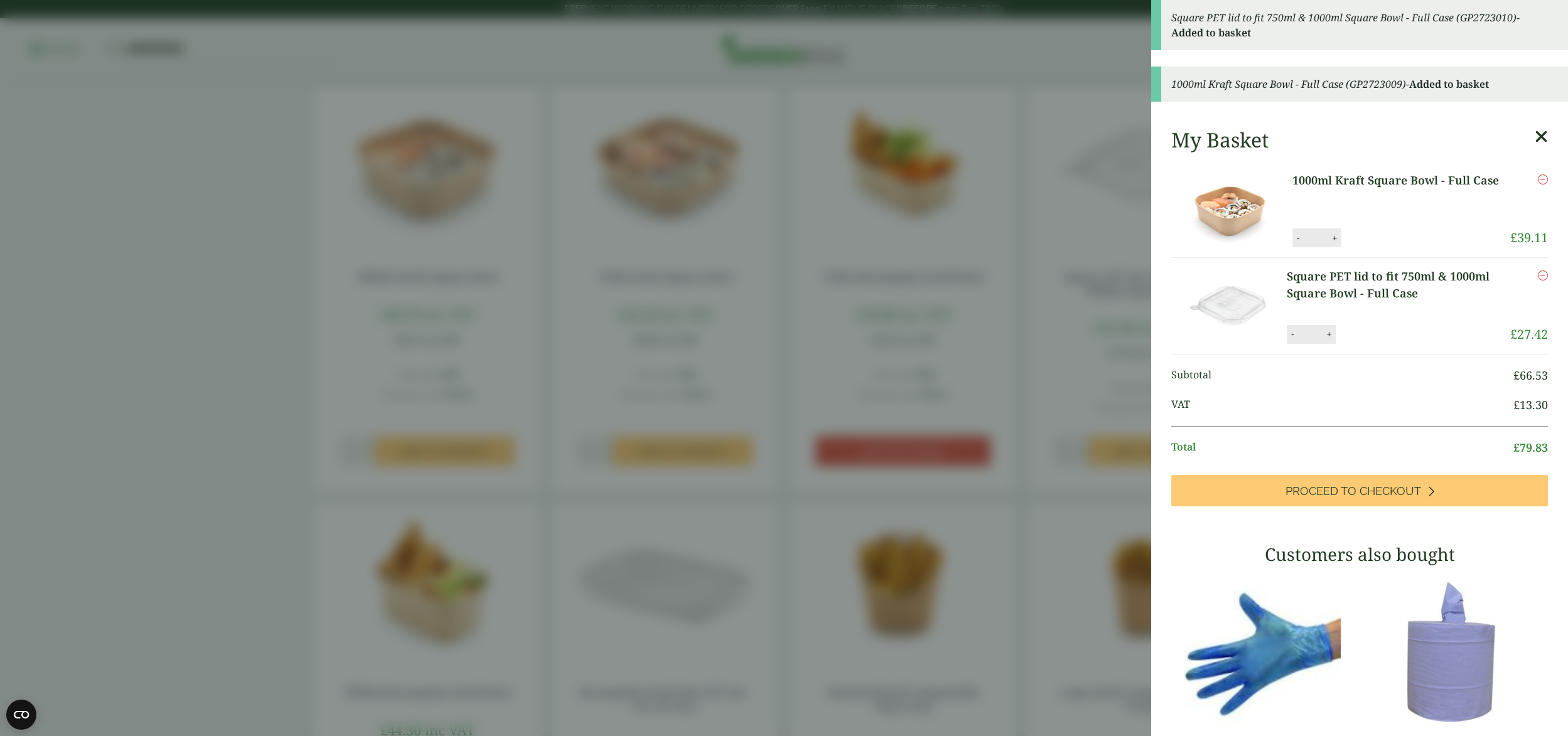
click at [1535, 136] on icon at bounding box center [1541, 136] width 13 height 18
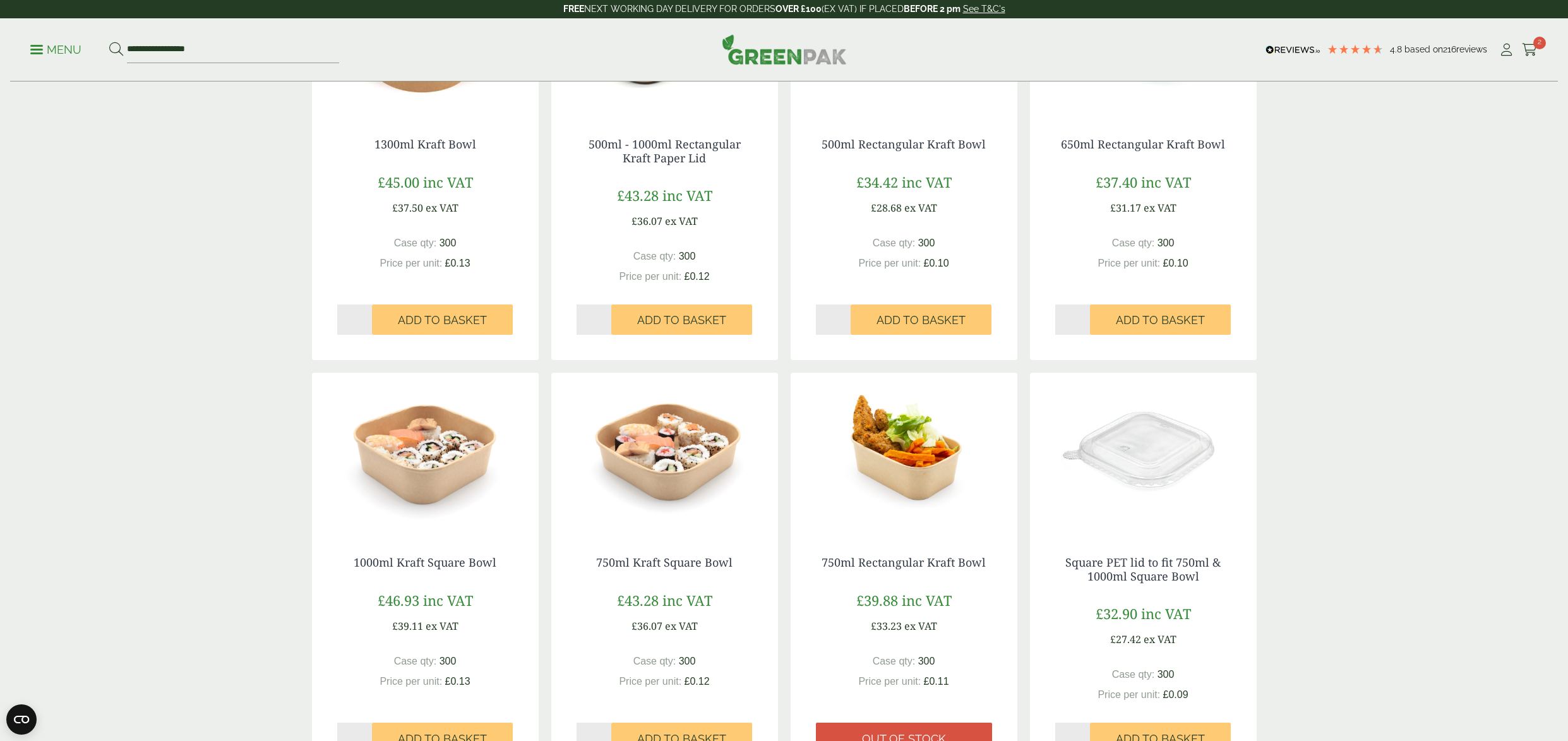
scroll to position [412, 0]
click at [420, 496] on img at bounding box center [425, 452] width 227 height 158
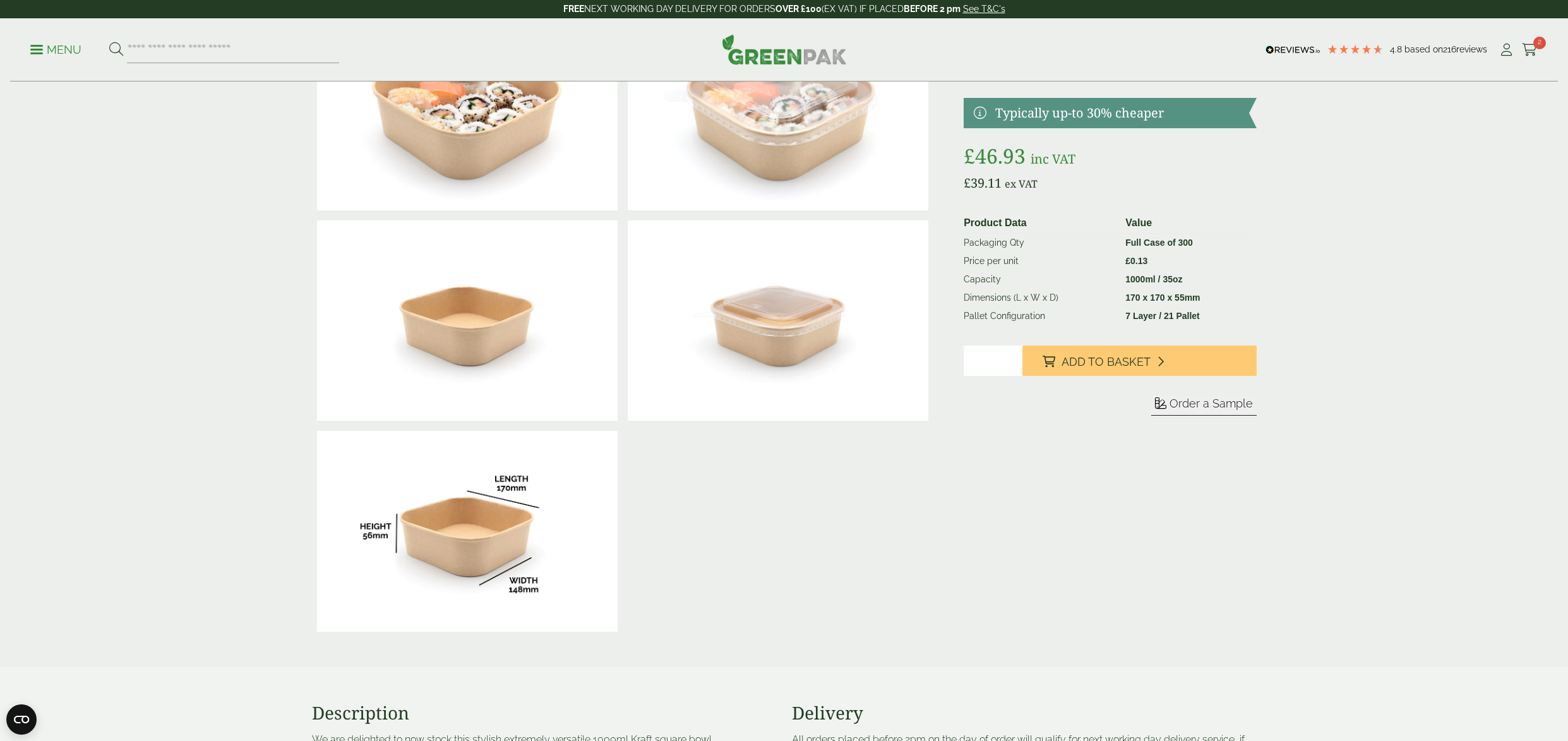
scroll to position [110, 0]
